Goal: Task Accomplishment & Management: Manage account settings

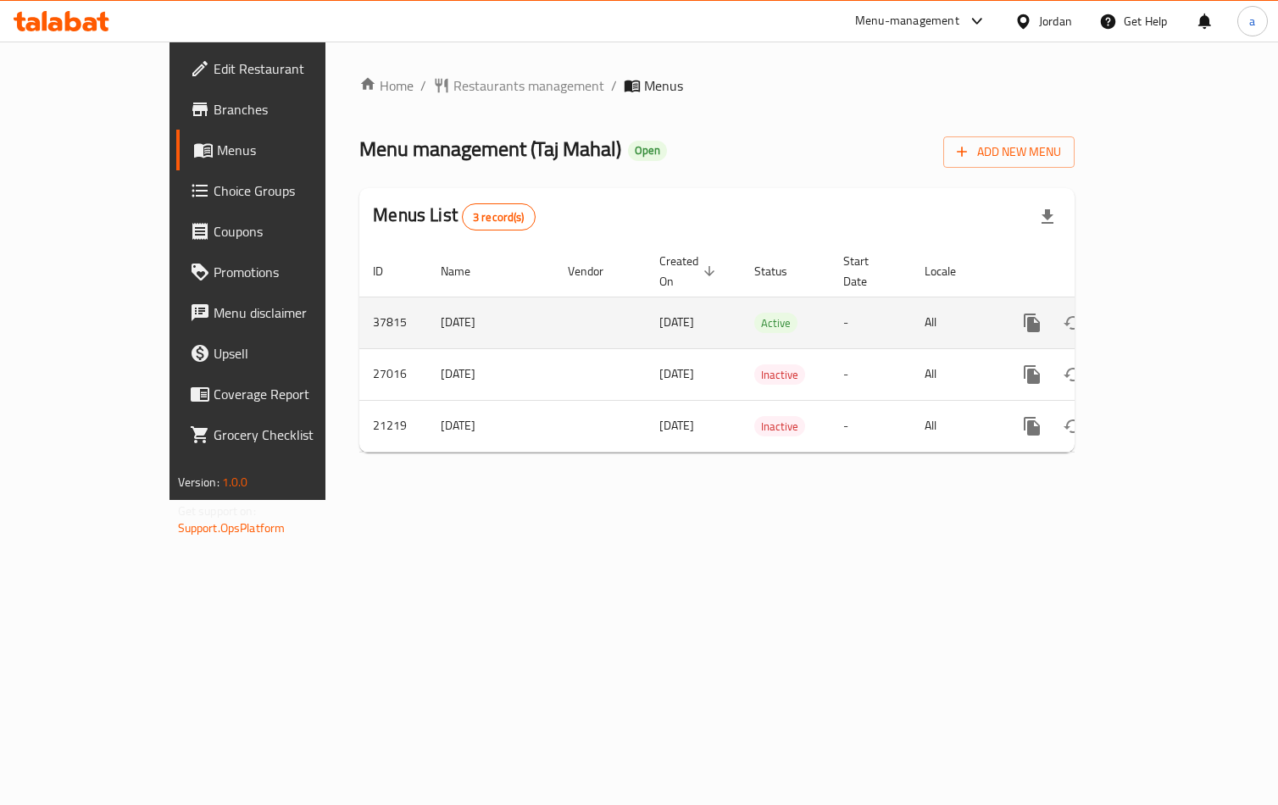
click at [1165, 313] on icon "enhanced table" at bounding box center [1154, 323] width 20 height 20
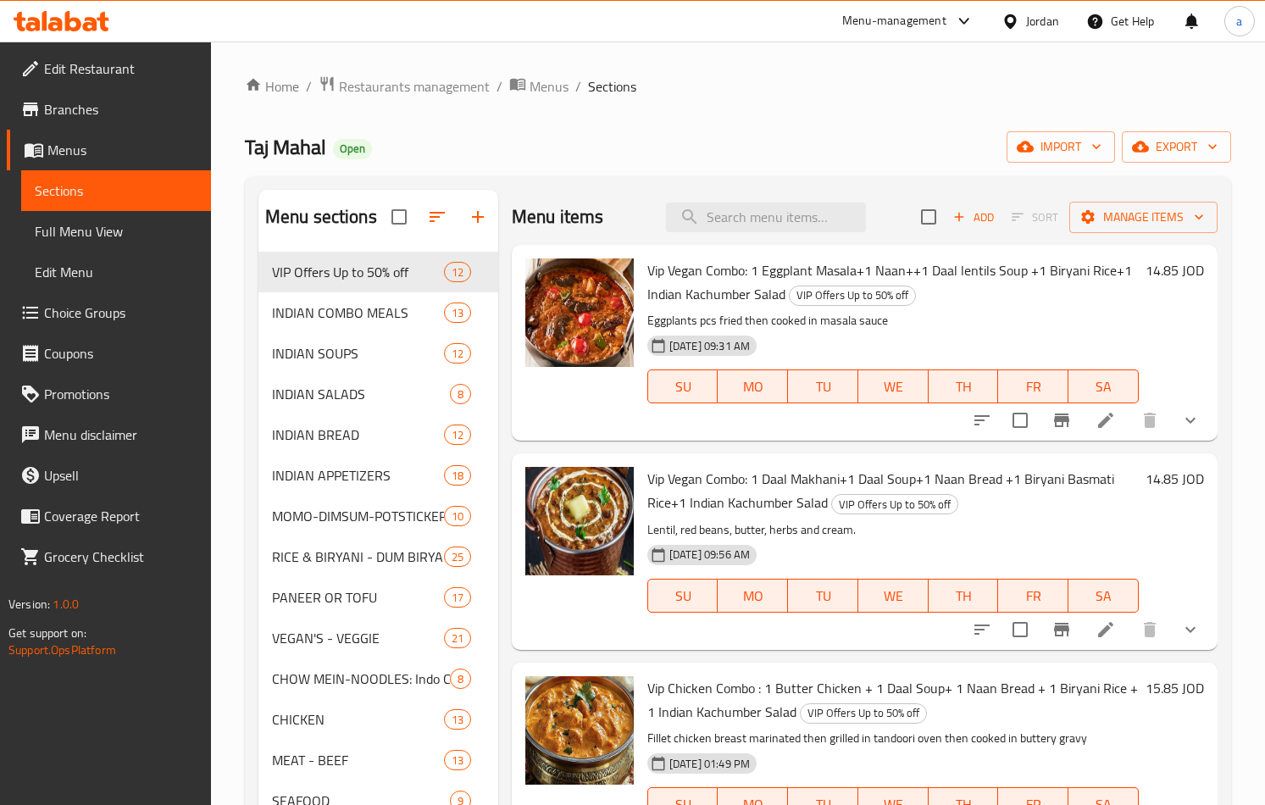
click at [48, 319] on span "Choice Groups" at bounding box center [120, 313] width 153 height 20
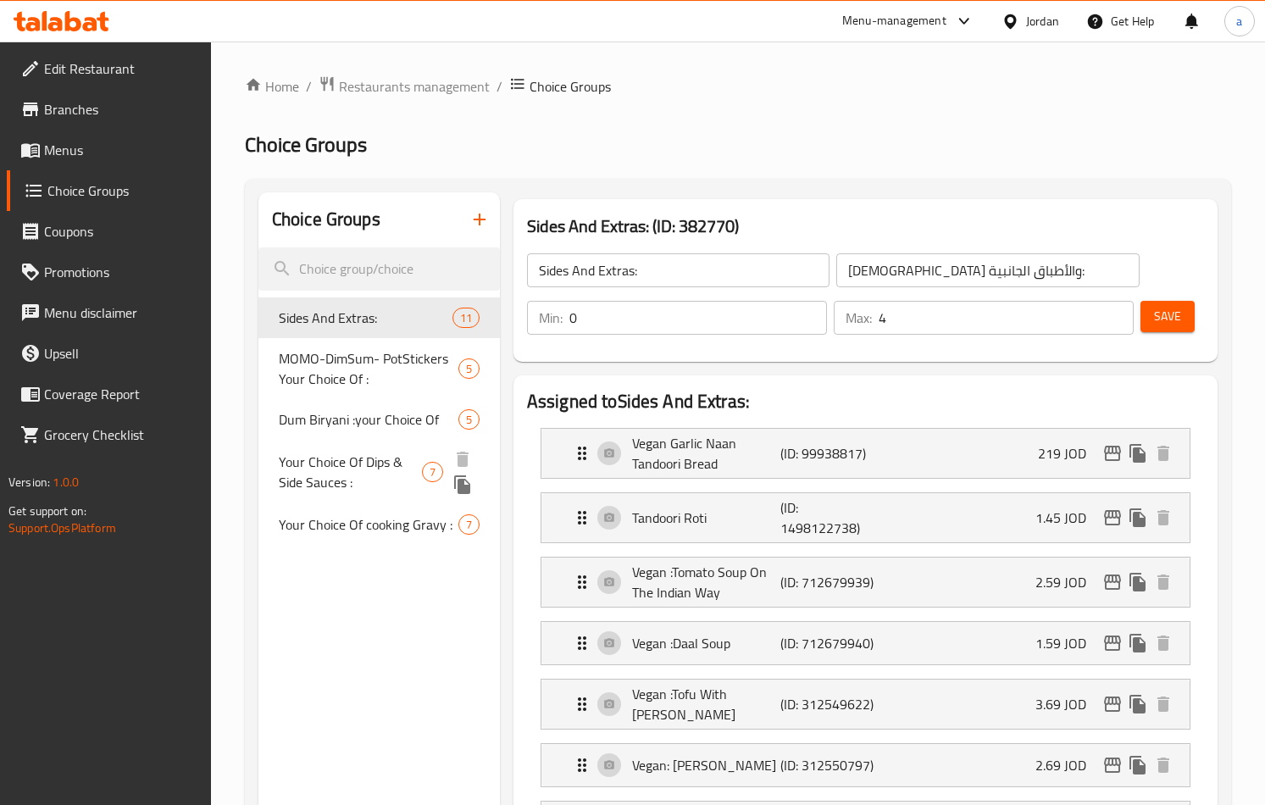
click at [326, 485] on span "Your Choice Of Dips & Side Sauces :" at bounding box center [350, 472] width 143 height 41
type input "Your Choice Of Dips & Side Sauces :"
type input "اختيارك من الصوصات الجانبية والديب :"
type input "6"
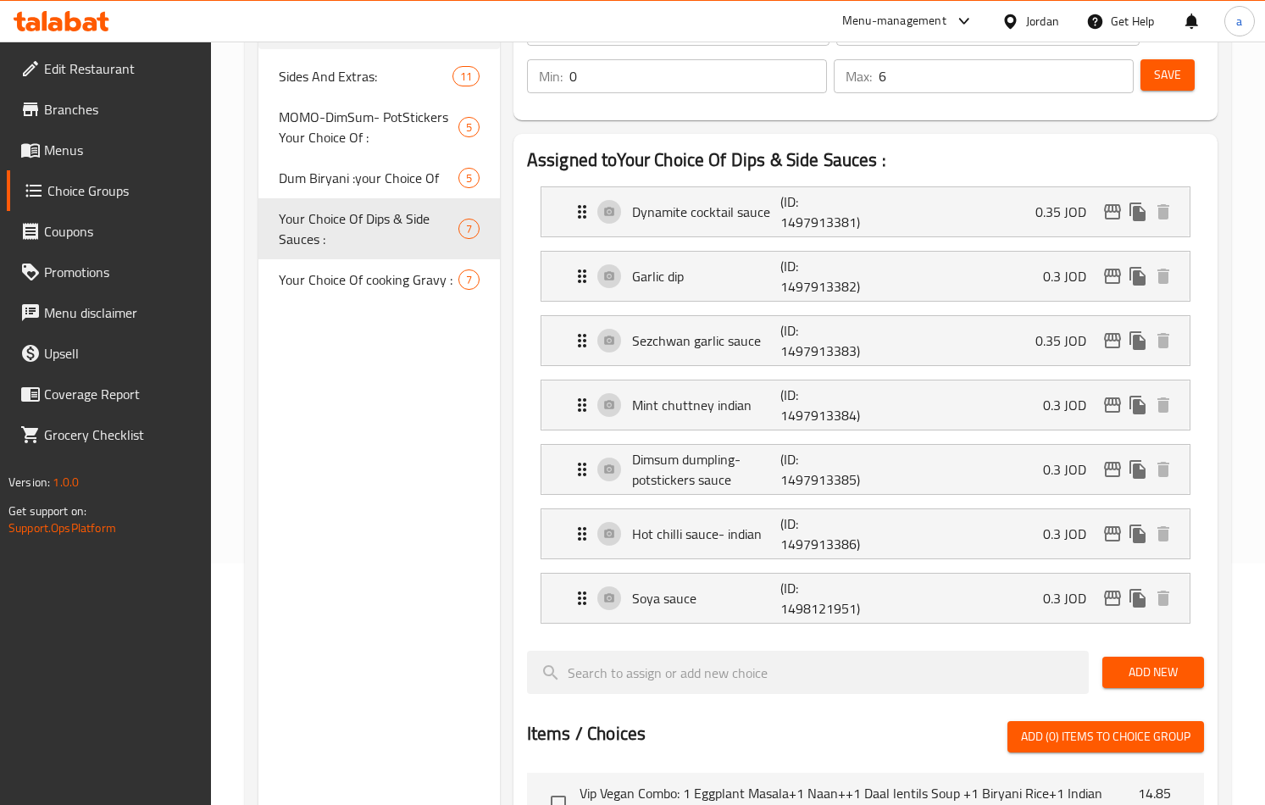
scroll to position [509, 0]
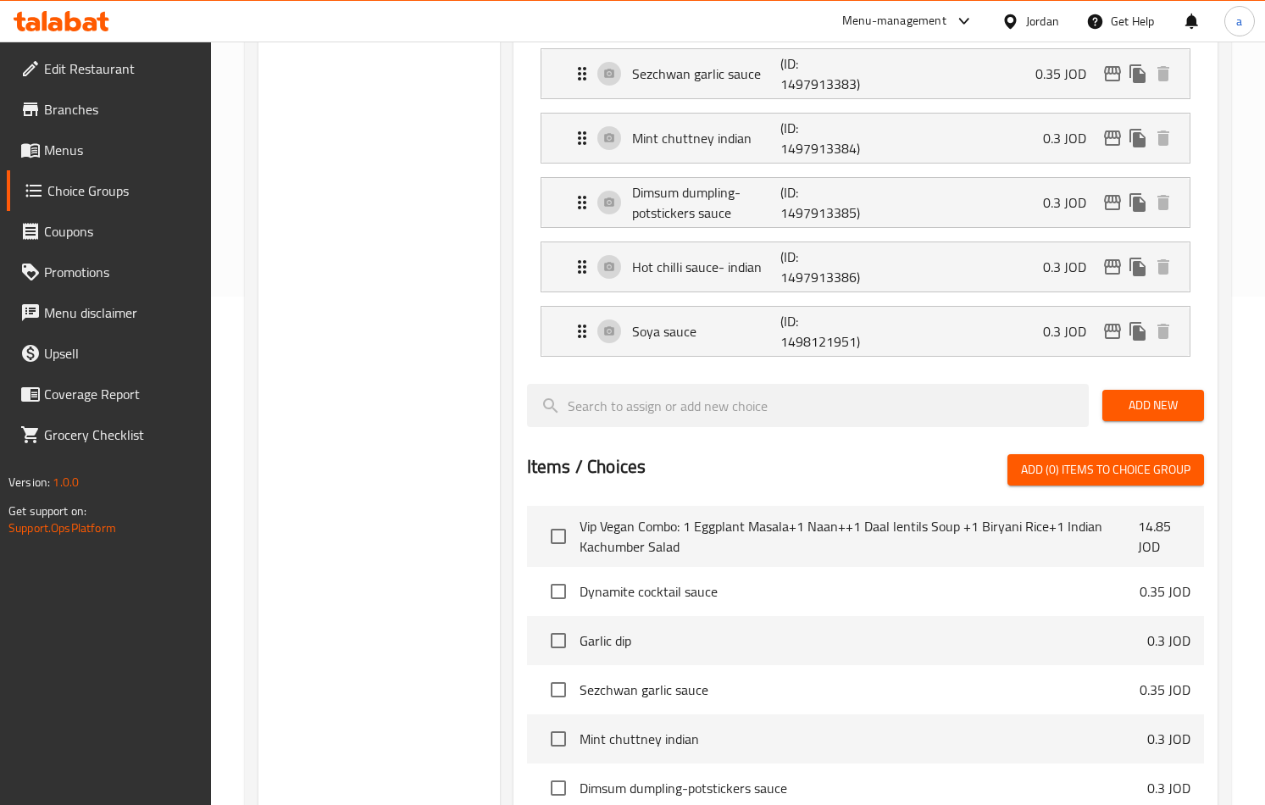
click at [441, 345] on div "Choice Groups Sides And Extras: 11 MOMO-DimSum- PotStickers Your Choice Of : 5 …" at bounding box center [380, 402] width 242 height 1437
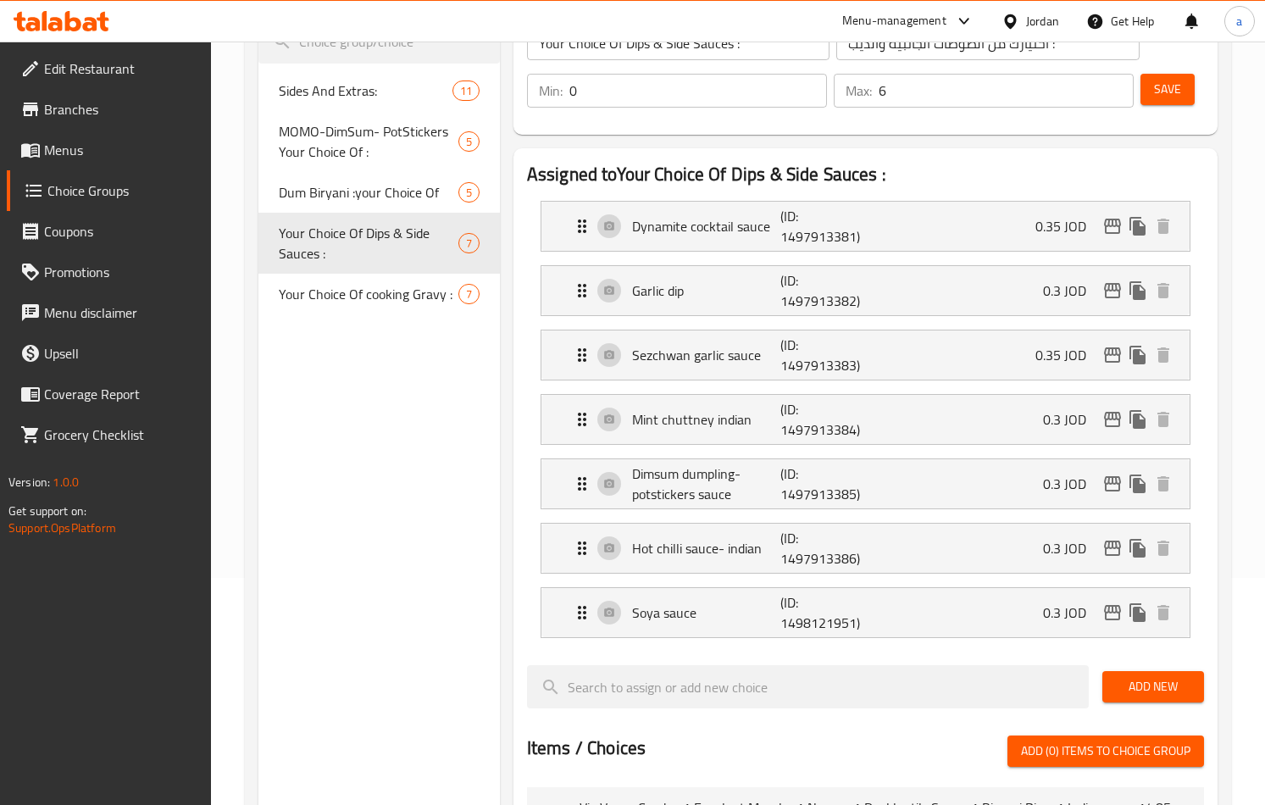
scroll to position [0, 0]
